Goal: Task Accomplishment & Management: Use online tool/utility

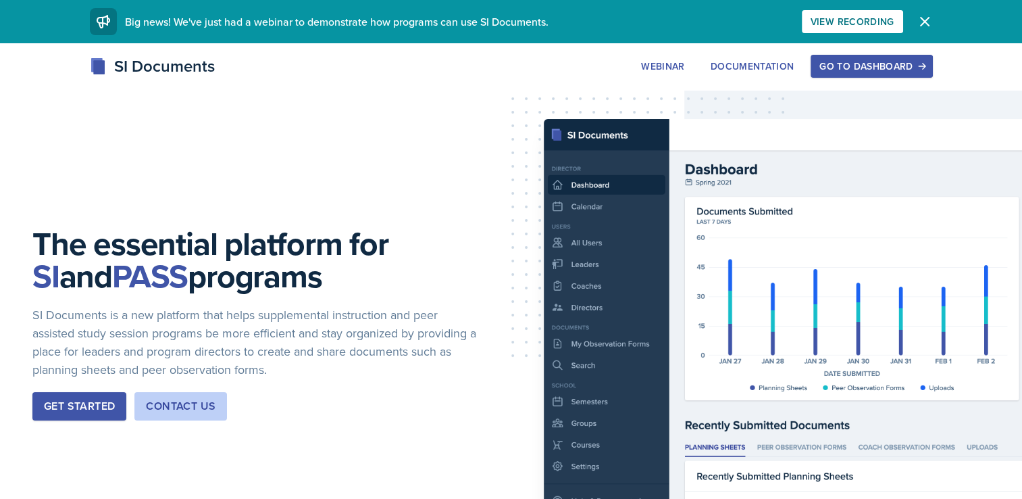
click at [913, 61] on div "Go to Dashboard" at bounding box center [872, 66] width 104 height 11
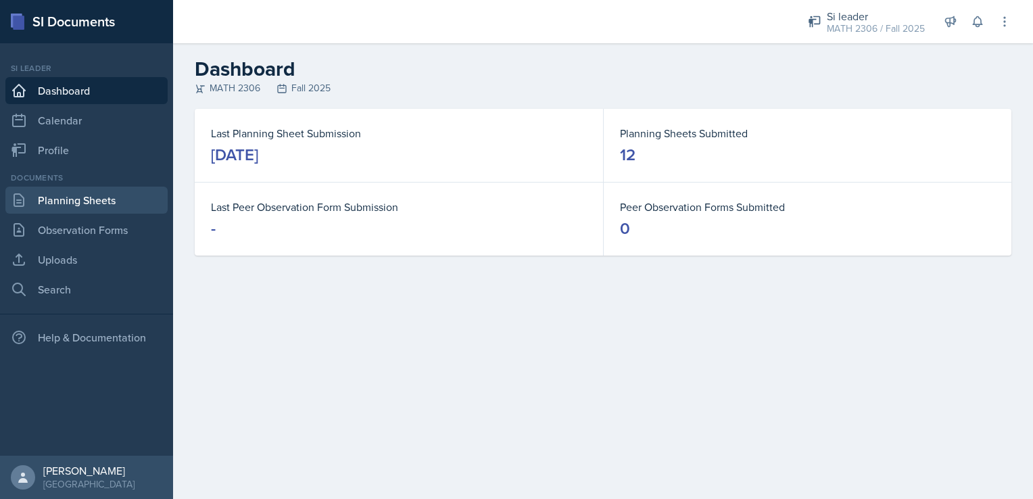
click at [126, 205] on link "Planning Sheets" at bounding box center [86, 200] width 162 height 27
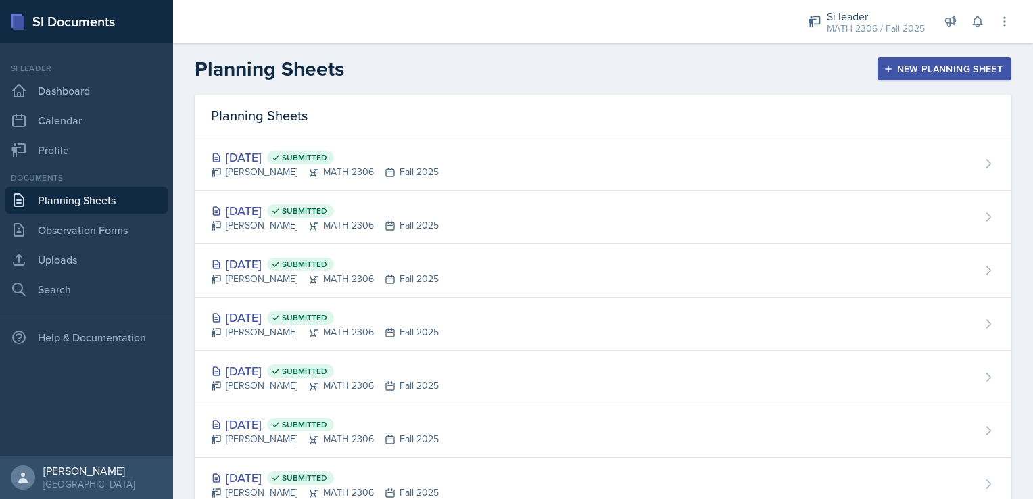
click at [897, 55] on header "Planning Sheets New Planning Sheet" at bounding box center [603, 68] width 860 height 51
click at [906, 67] on div "New Planning Sheet" at bounding box center [944, 69] width 116 height 11
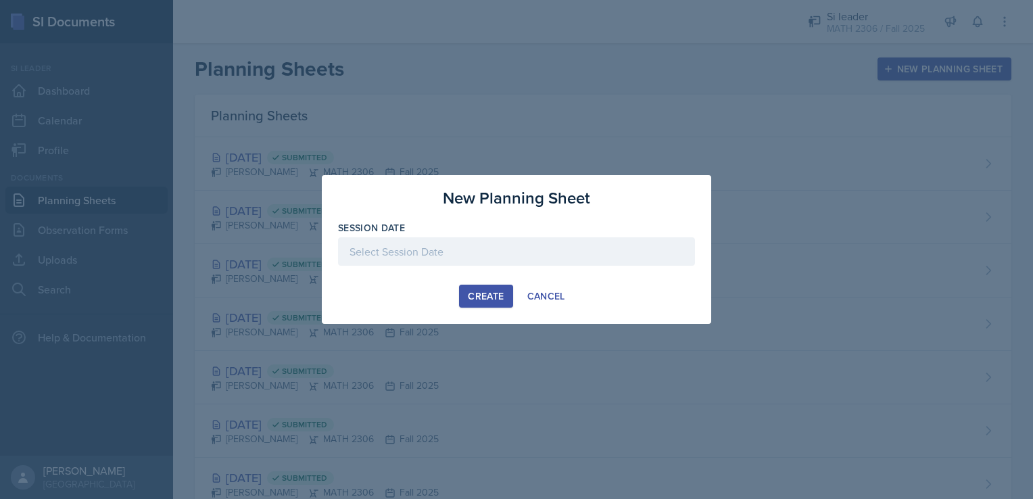
click at [507, 253] on div at bounding box center [516, 251] width 357 height 28
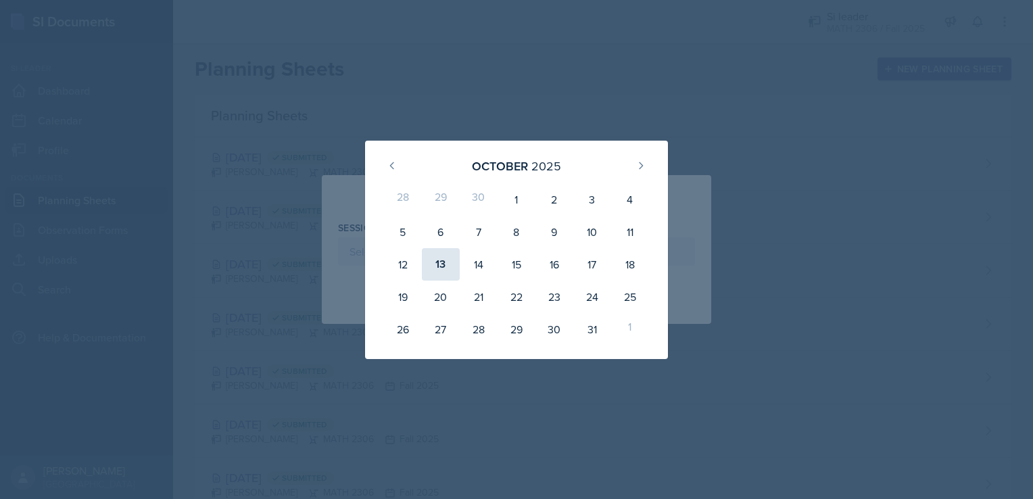
click at [435, 264] on div "13" at bounding box center [441, 264] width 38 height 32
type input "[DATE]"
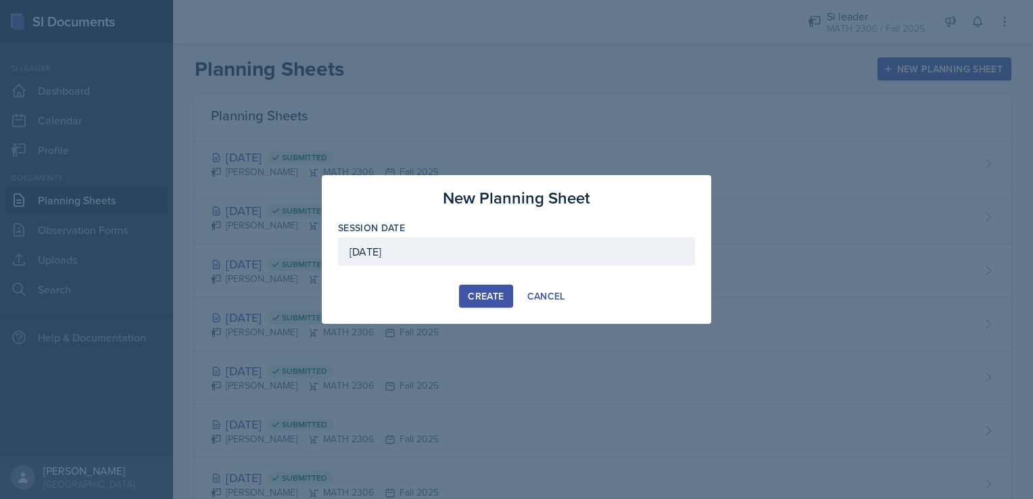
click at [481, 293] on div "Create" at bounding box center [486, 296] width 36 height 11
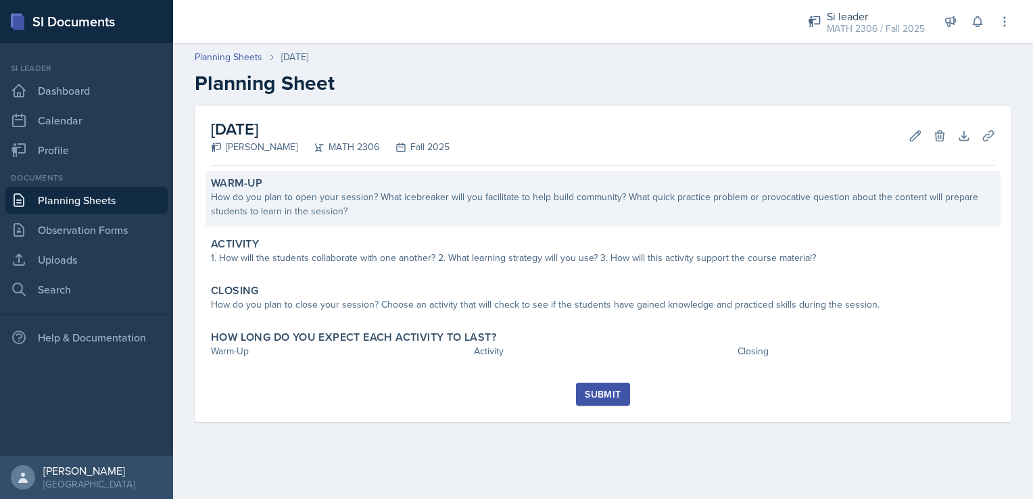
click at [509, 185] on div "Warm-Up" at bounding box center [603, 183] width 784 height 14
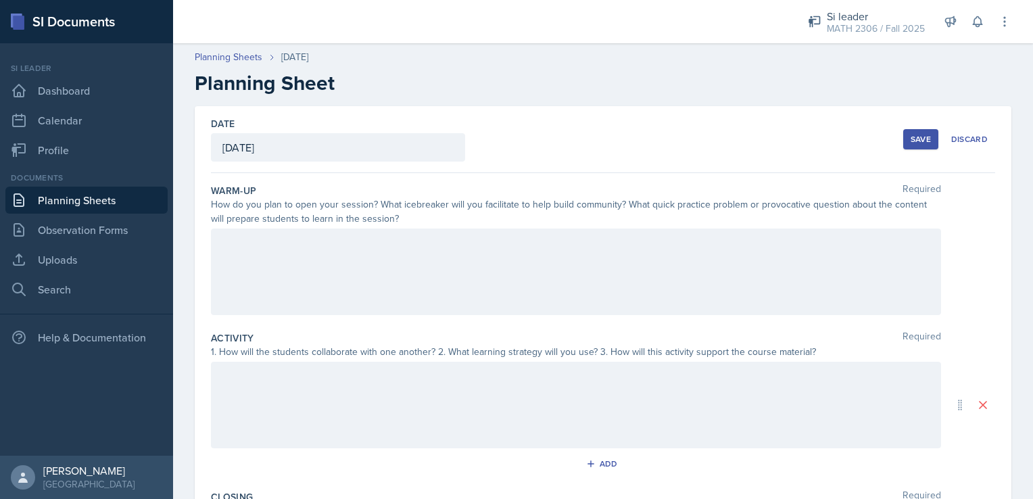
click at [422, 261] on div at bounding box center [576, 271] width 730 height 86
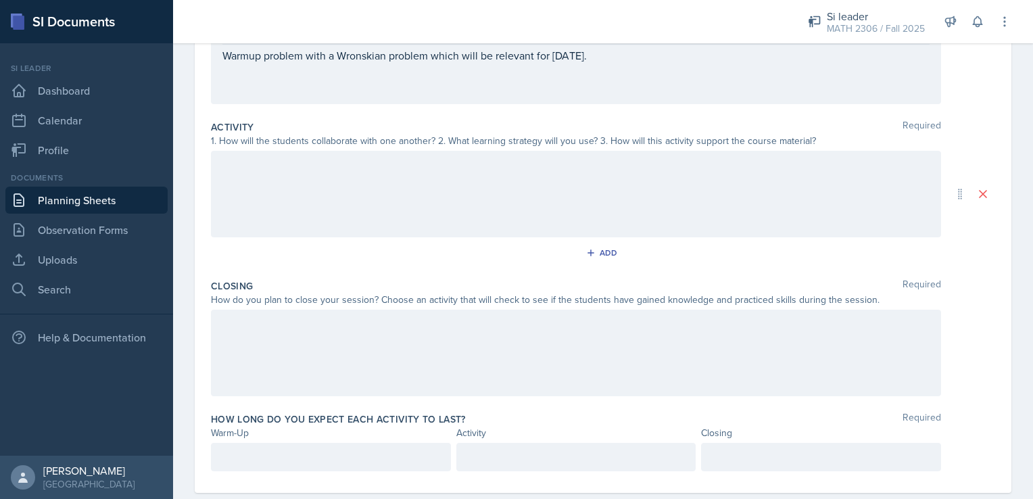
click at [334, 193] on div at bounding box center [576, 194] width 730 height 86
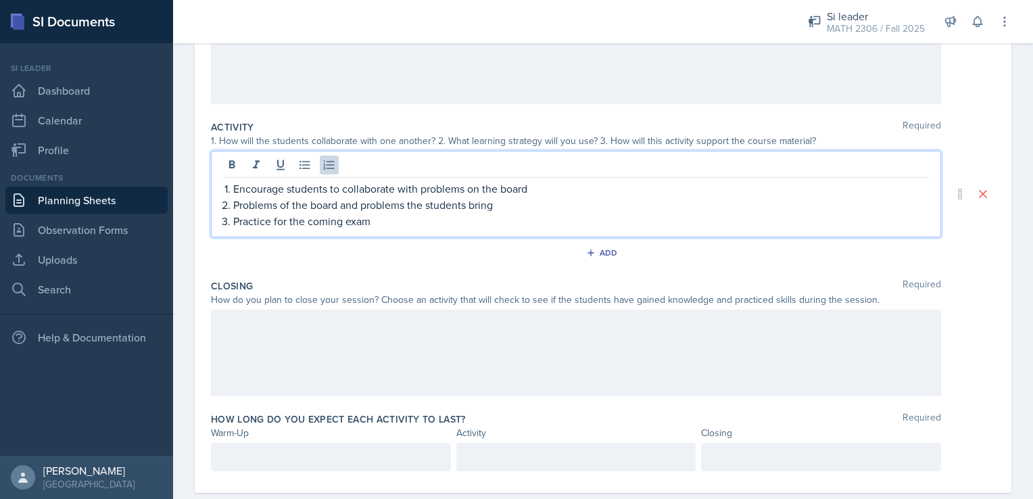
scroll to position [236, 0]
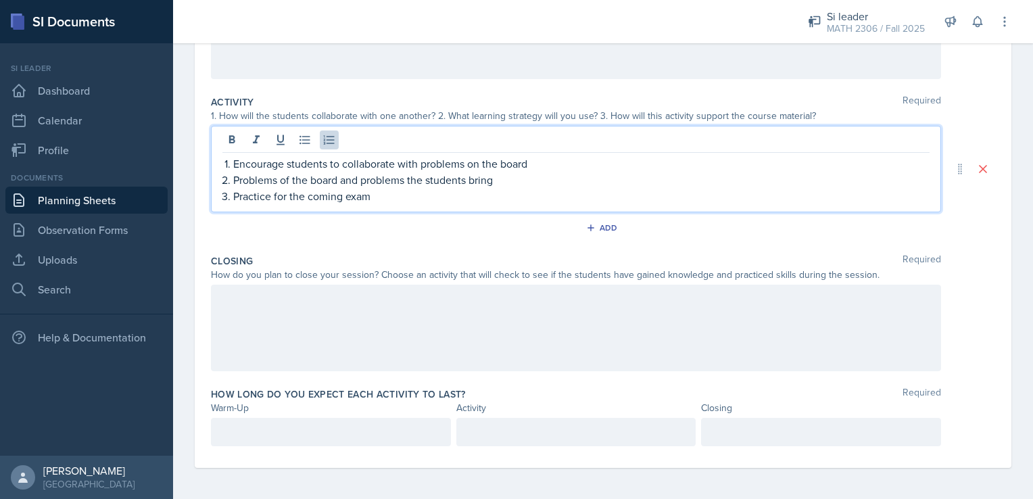
click at [522, 301] on div at bounding box center [576, 327] width 730 height 86
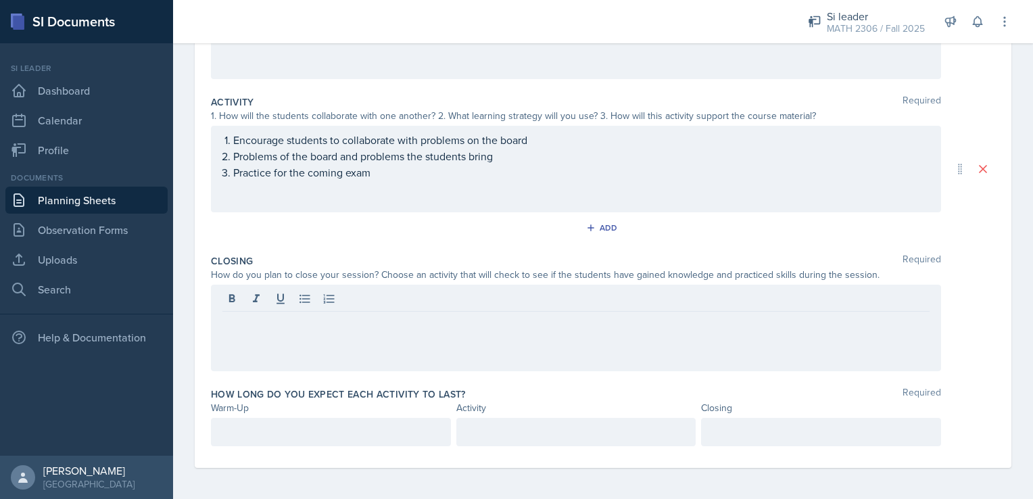
click at [522, 301] on div at bounding box center [575, 300] width 707 height 22
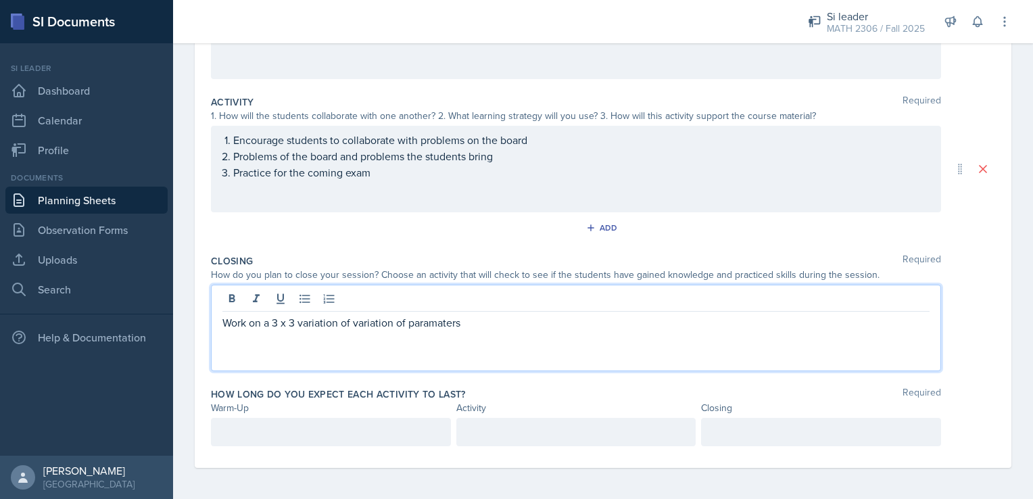
click at [370, 435] on div at bounding box center [331, 432] width 240 height 28
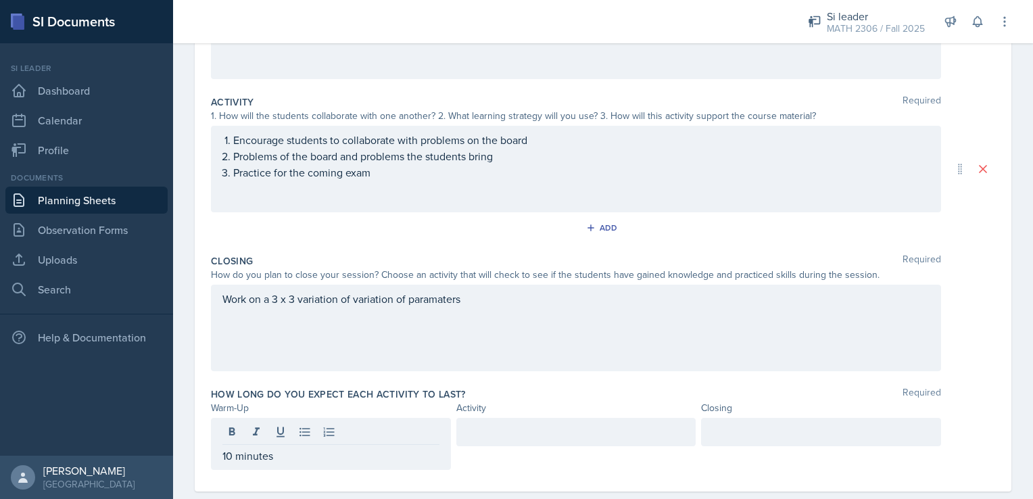
click at [483, 421] on div at bounding box center [576, 432] width 240 height 28
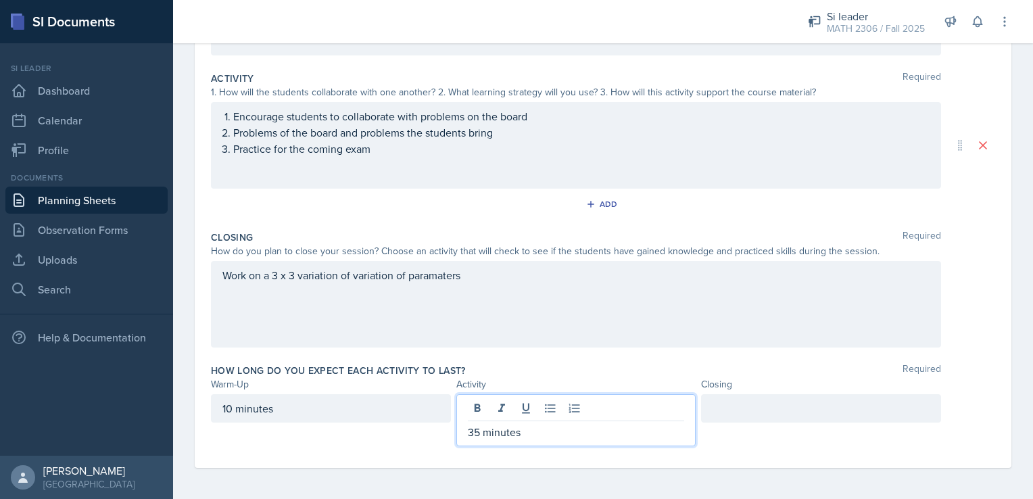
click at [745, 400] on div at bounding box center [821, 408] width 240 height 28
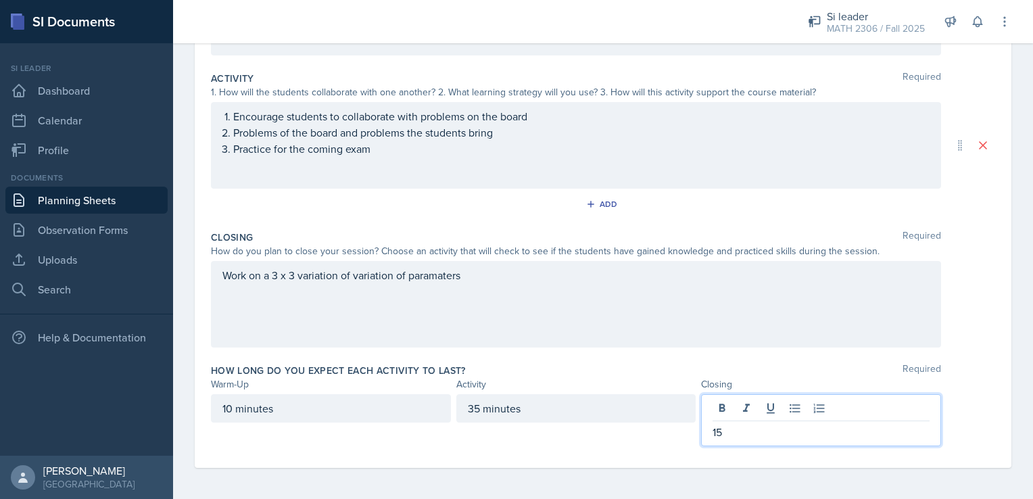
click at [783, 432] on p "15" at bounding box center [820, 432] width 217 height 16
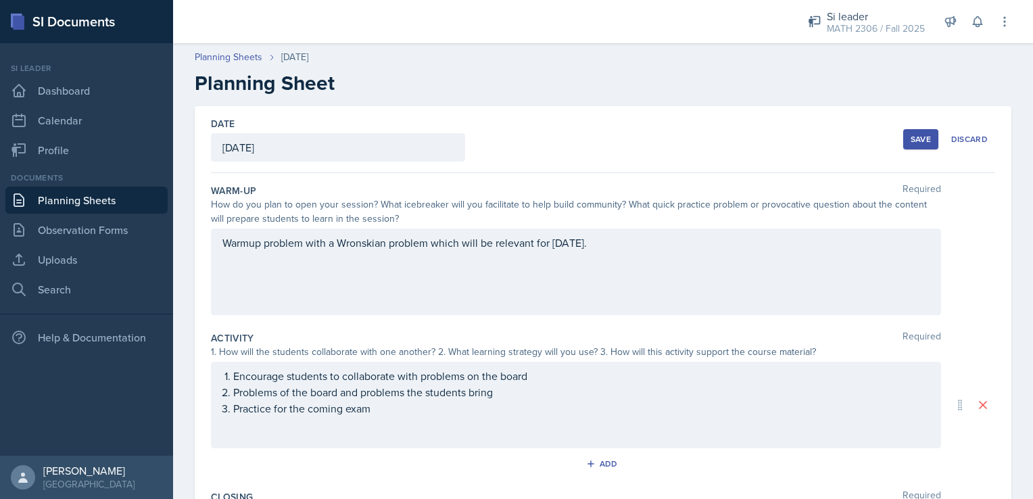
click at [910, 139] on div "Save" at bounding box center [920, 139] width 20 height 11
